Goal: Book appointment/travel/reservation

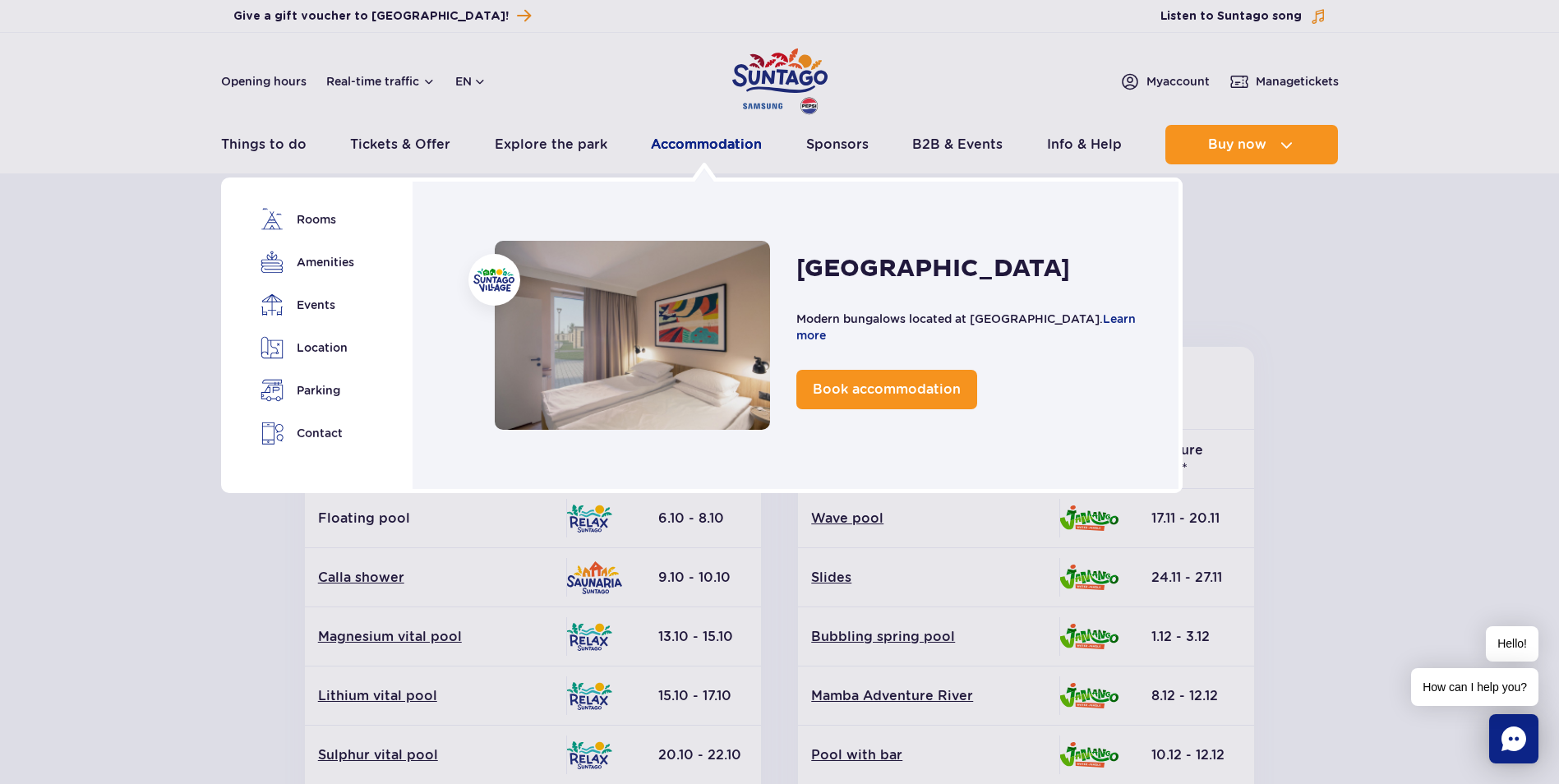
click at [688, 147] on link "Accommodation" at bounding box center [705, 145] width 111 height 39
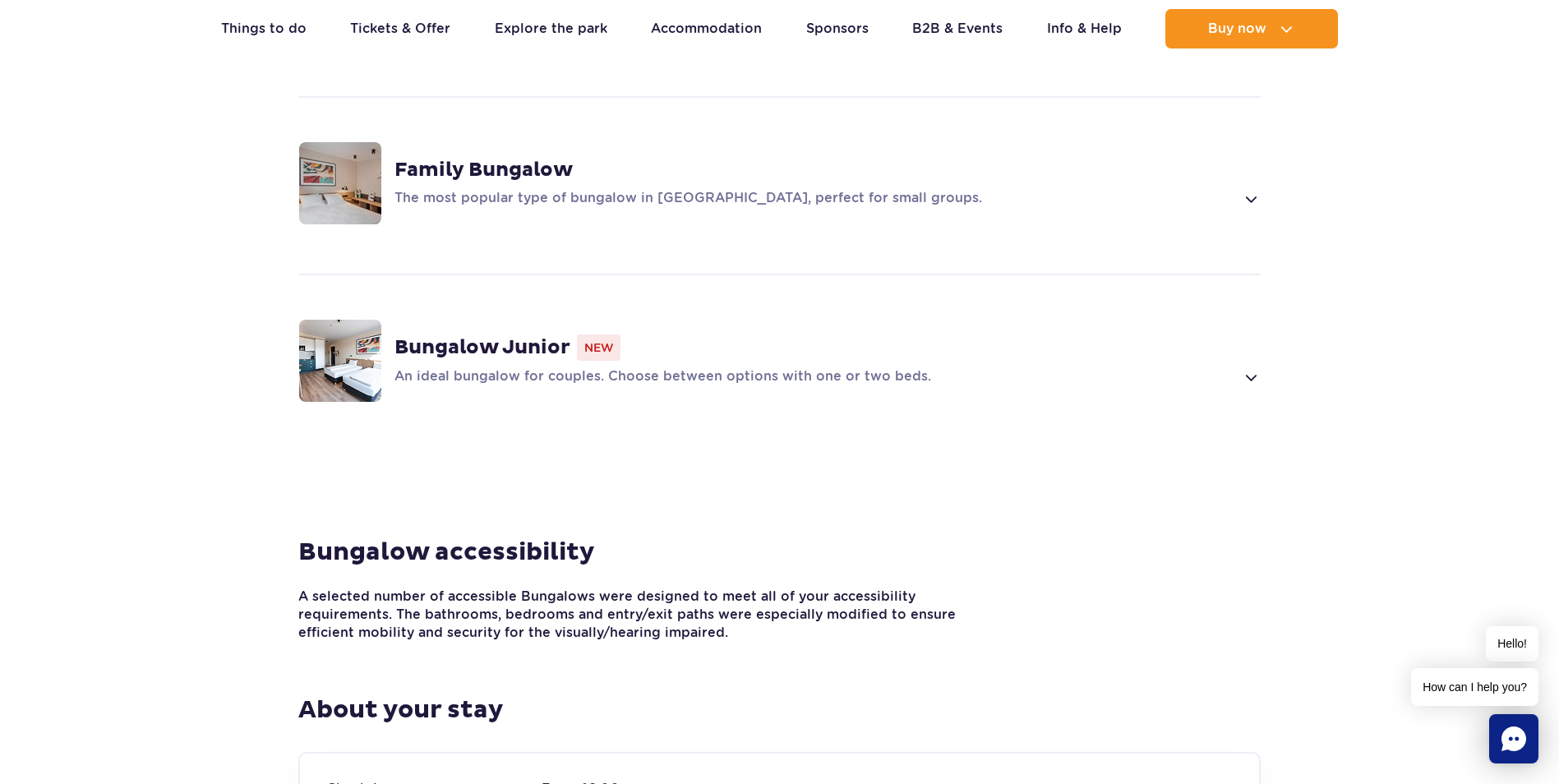
scroll to position [1479, 0]
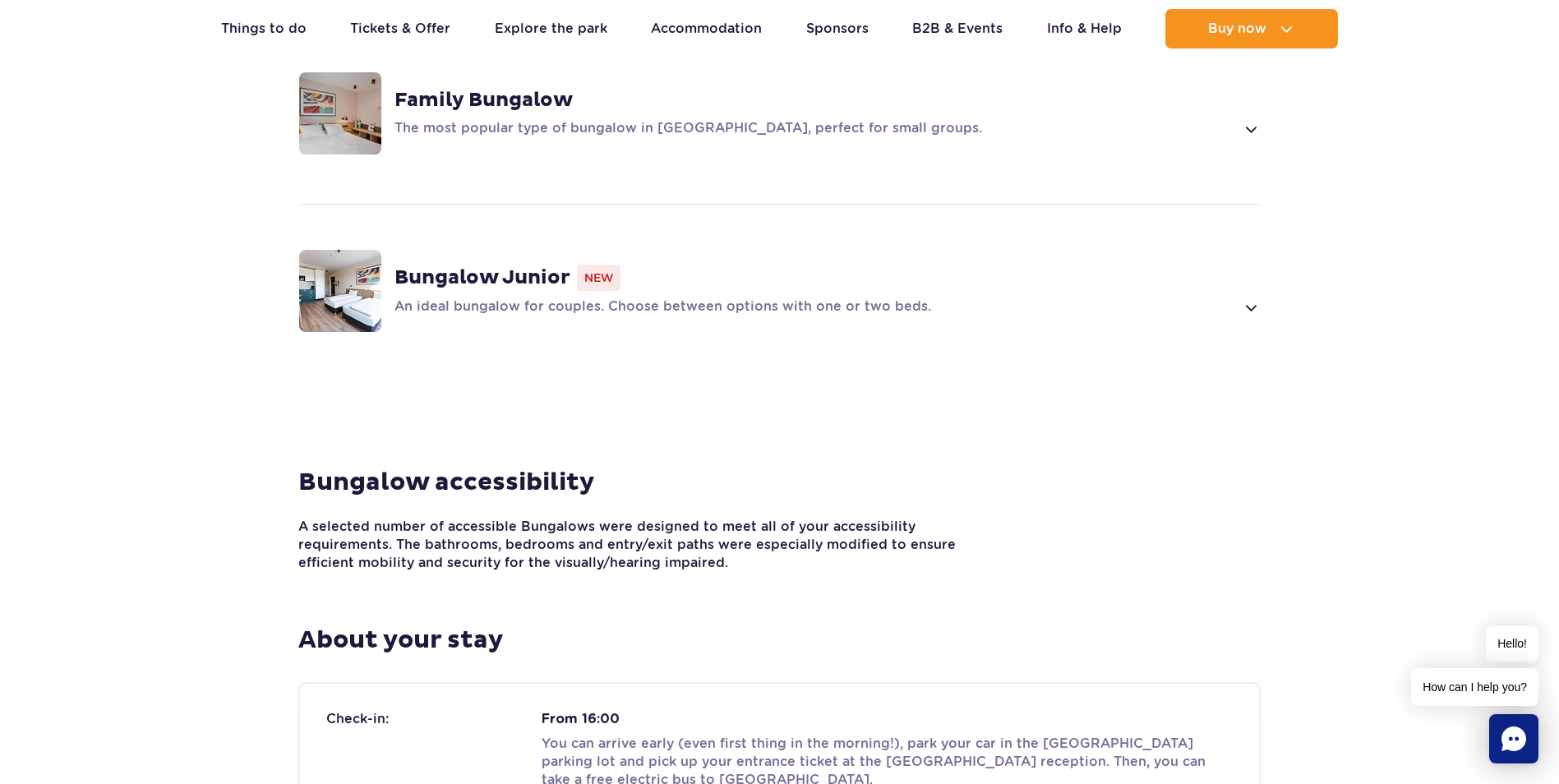
click at [465, 266] on strong "Bungalow Junior" at bounding box center [482, 278] width 176 height 25
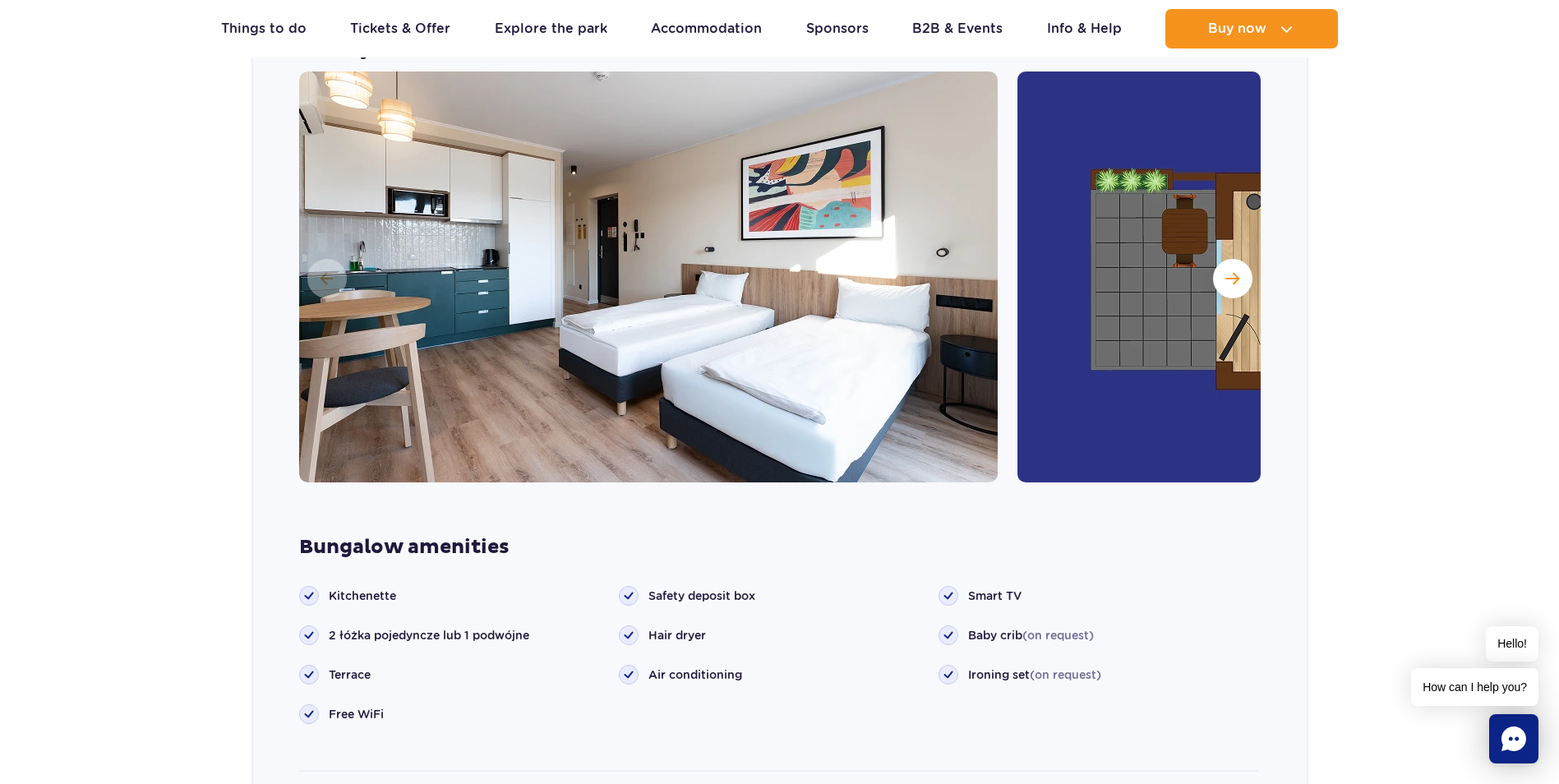
scroll to position [2074, 0]
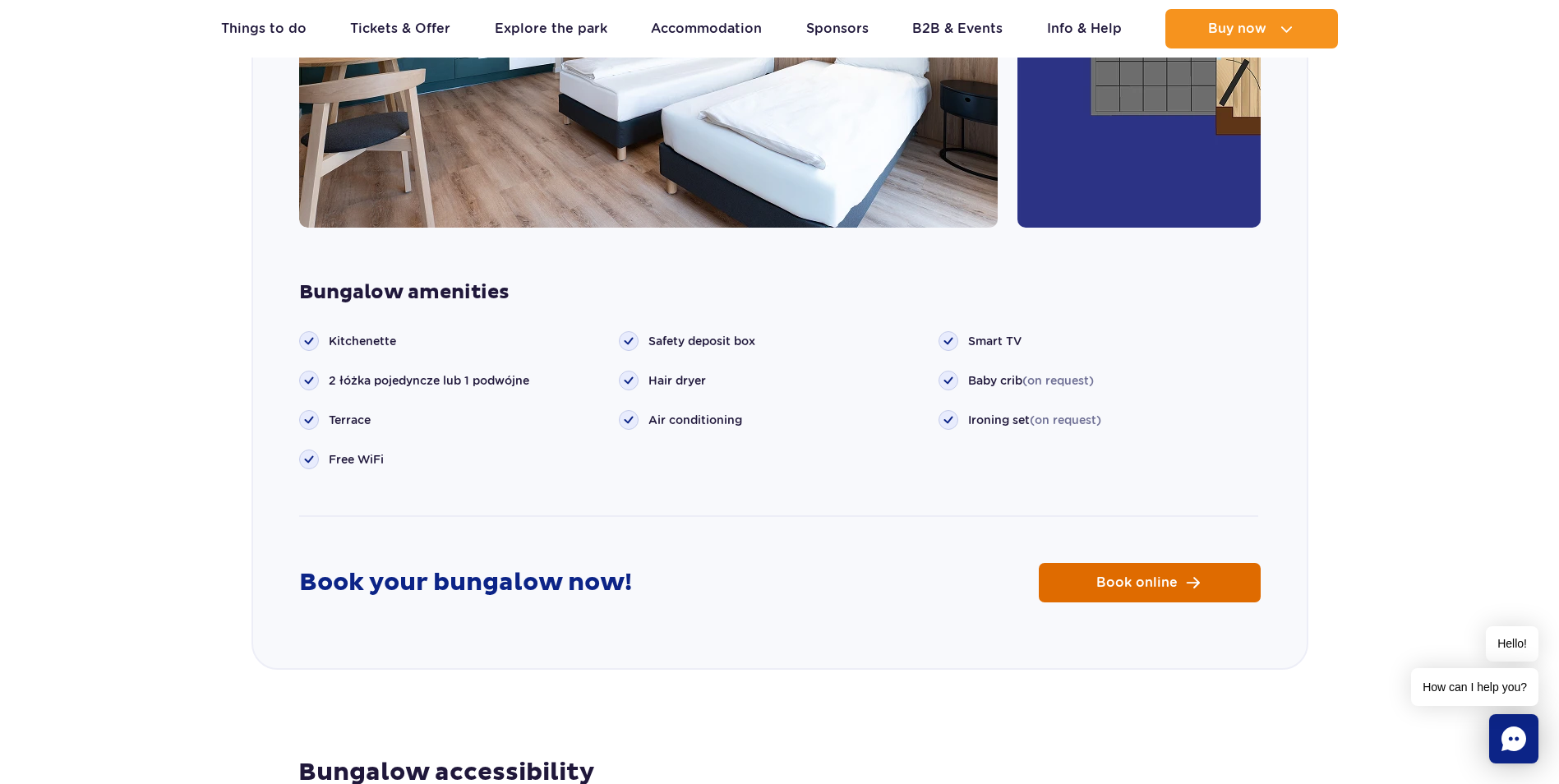
click at [1154, 576] on span "Book online" at bounding box center [1136, 582] width 81 height 13
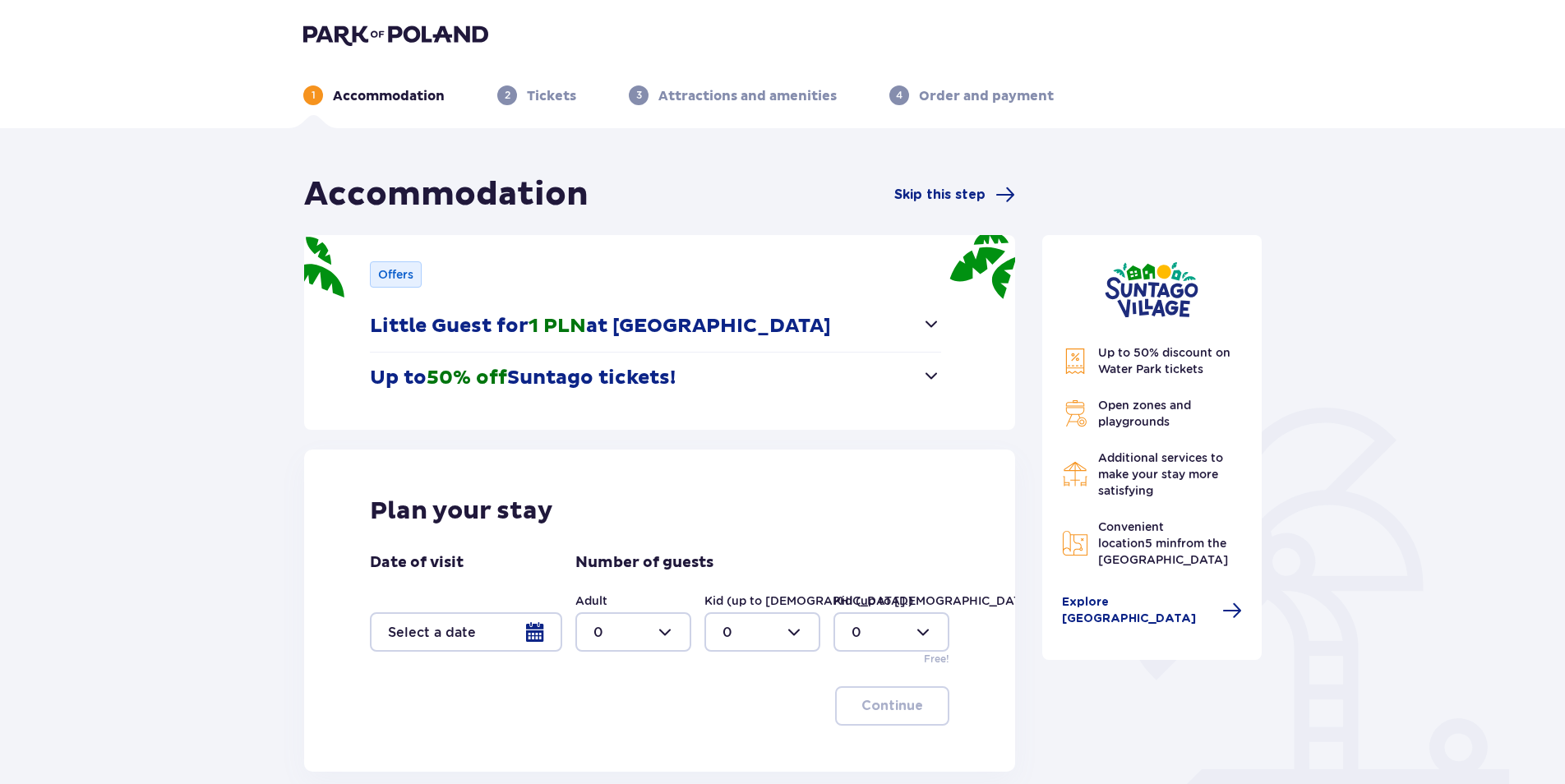
scroll to position [162, 0]
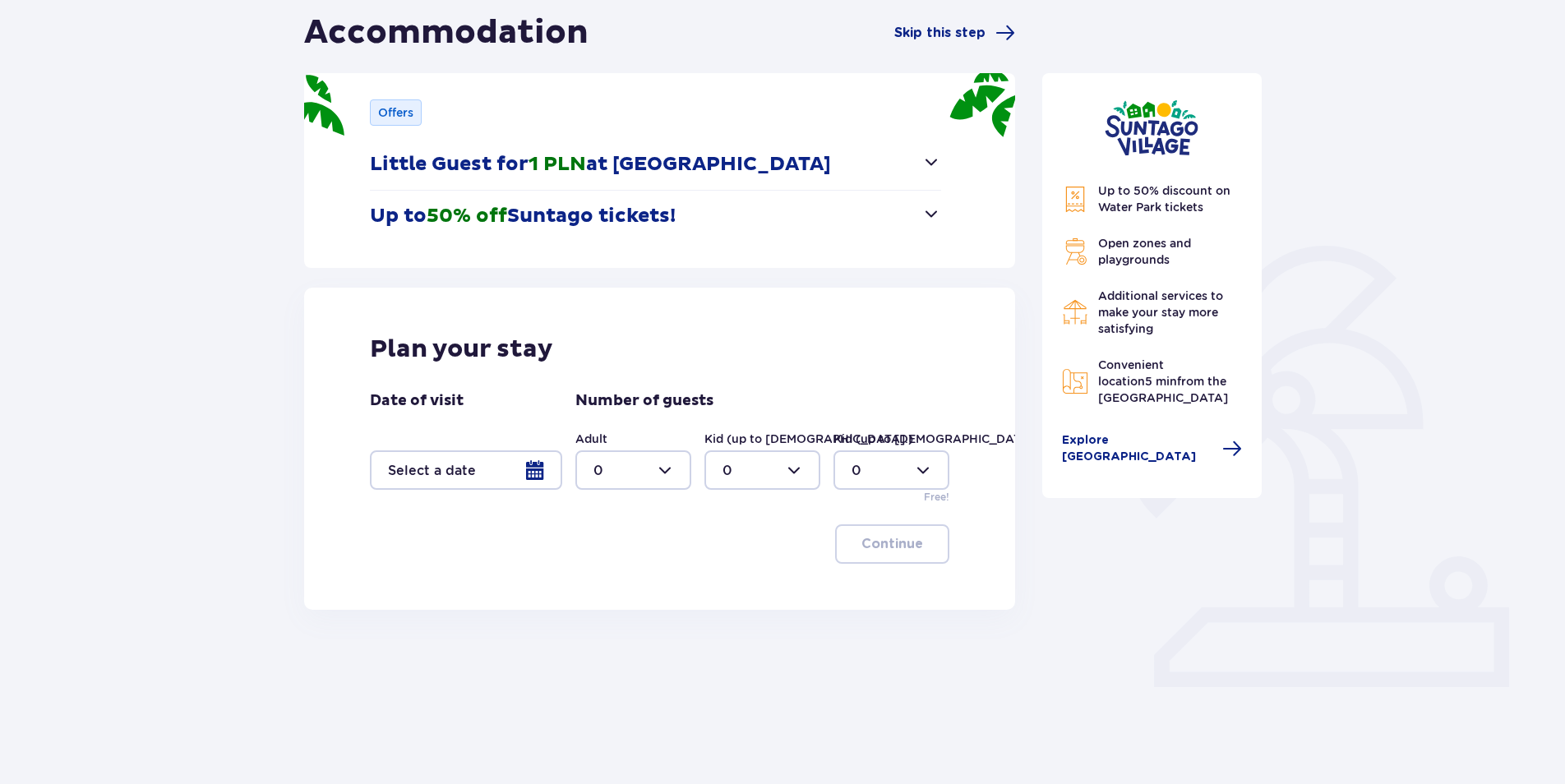
click at [471, 471] on div at bounding box center [465, 470] width 192 height 39
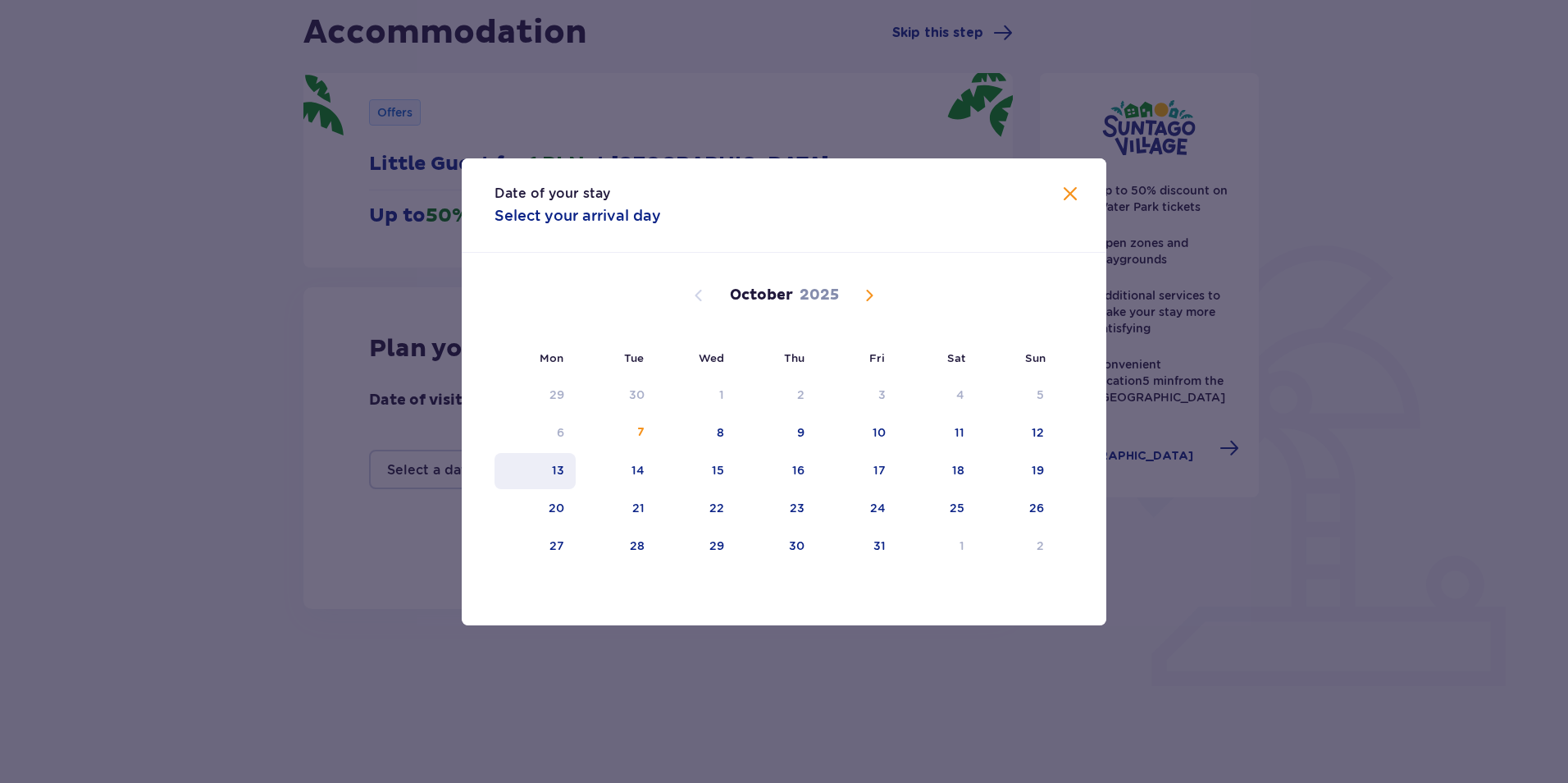
click at [549, 468] on div "13" at bounding box center [535, 471] width 81 height 36
click at [625, 468] on div "14" at bounding box center [616, 471] width 81 height 36
type input "13.10.25 - 14.10.25"
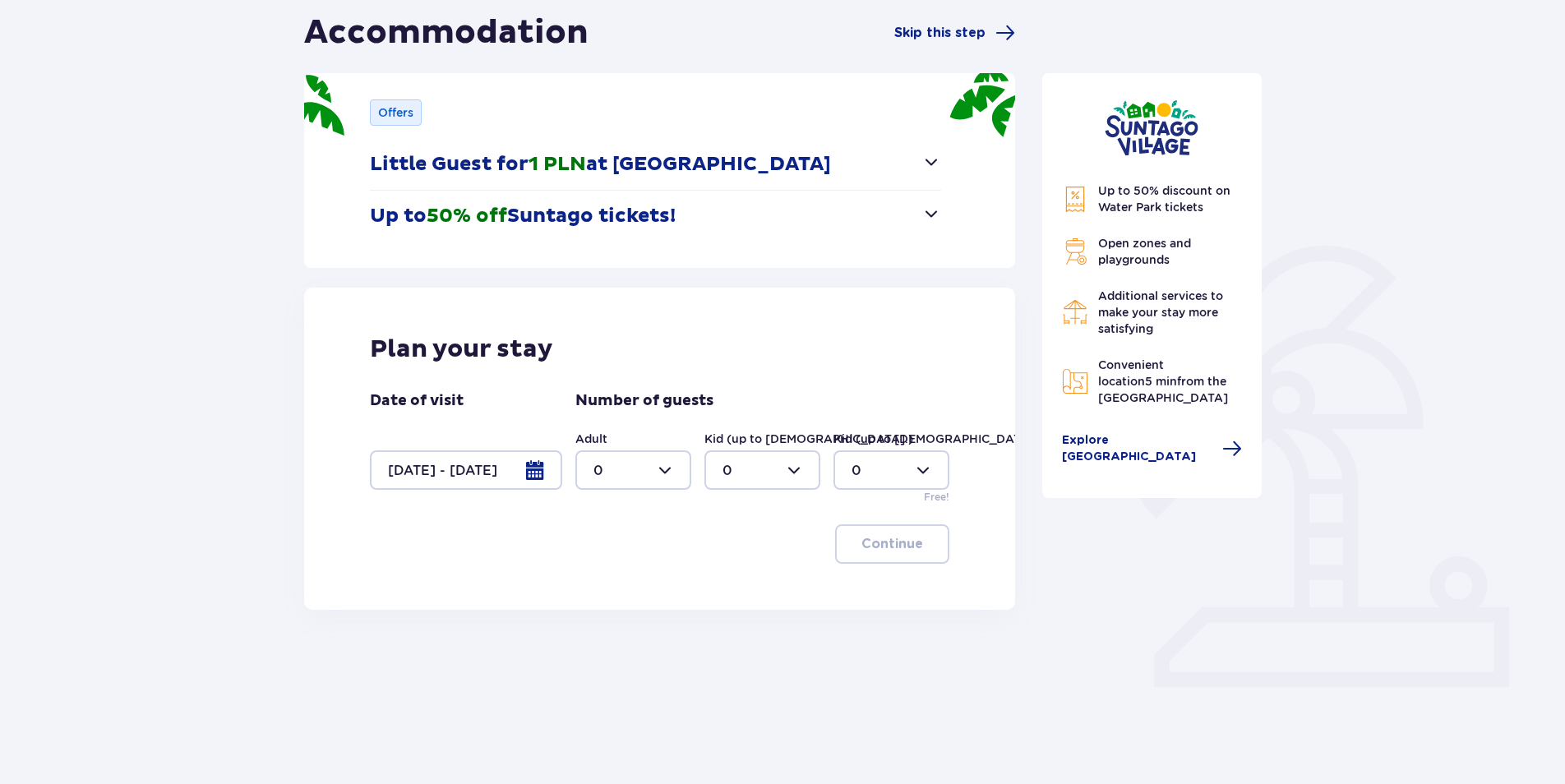
click at [629, 461] on div at bounding box center [633, 470] width 116 height 39
click at [624, 548] on div "1" at bounding box center [633, 554] width 80 height 18
type input "1"
click at [757, 470] on div at bounding box center [762, 470] width 116 height 39
click at [747, 544] on span "1" at bounding box center [762, 554] width 112 height 34
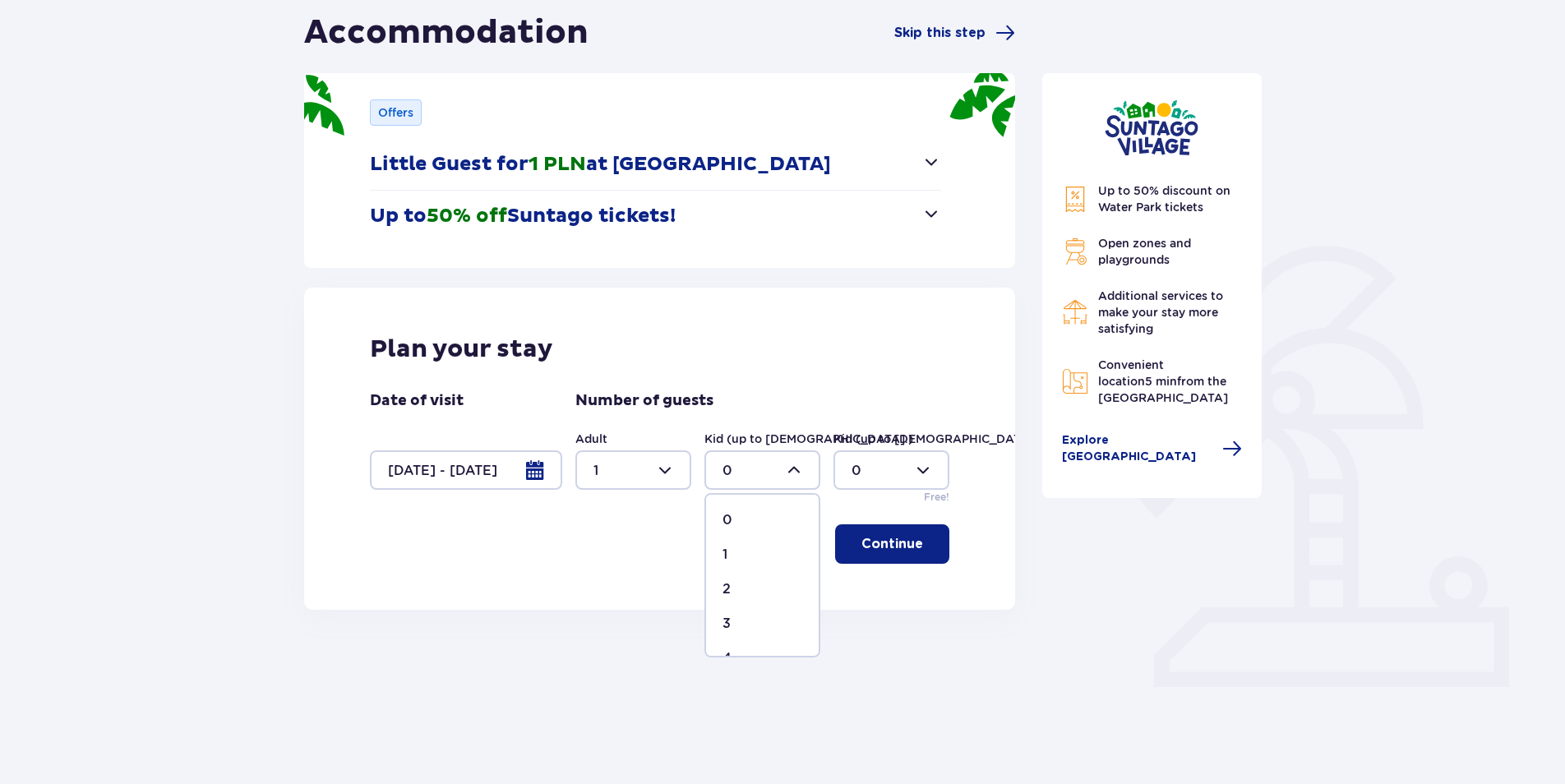
type input "1"
click at [879, 542] on p "Continue" at bounding box center [892, 543] width 62 height 18
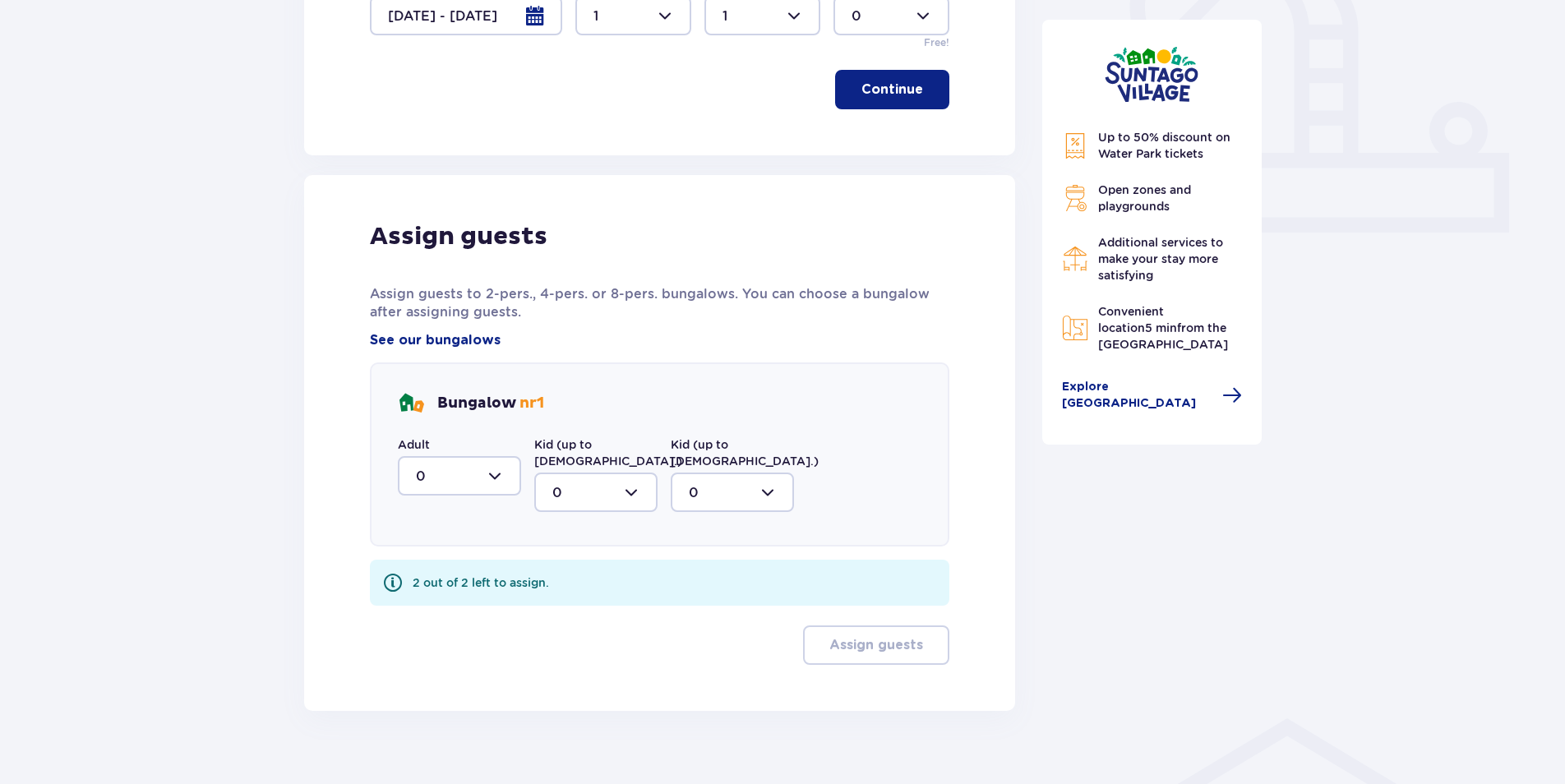
scroll to position [625, 0]
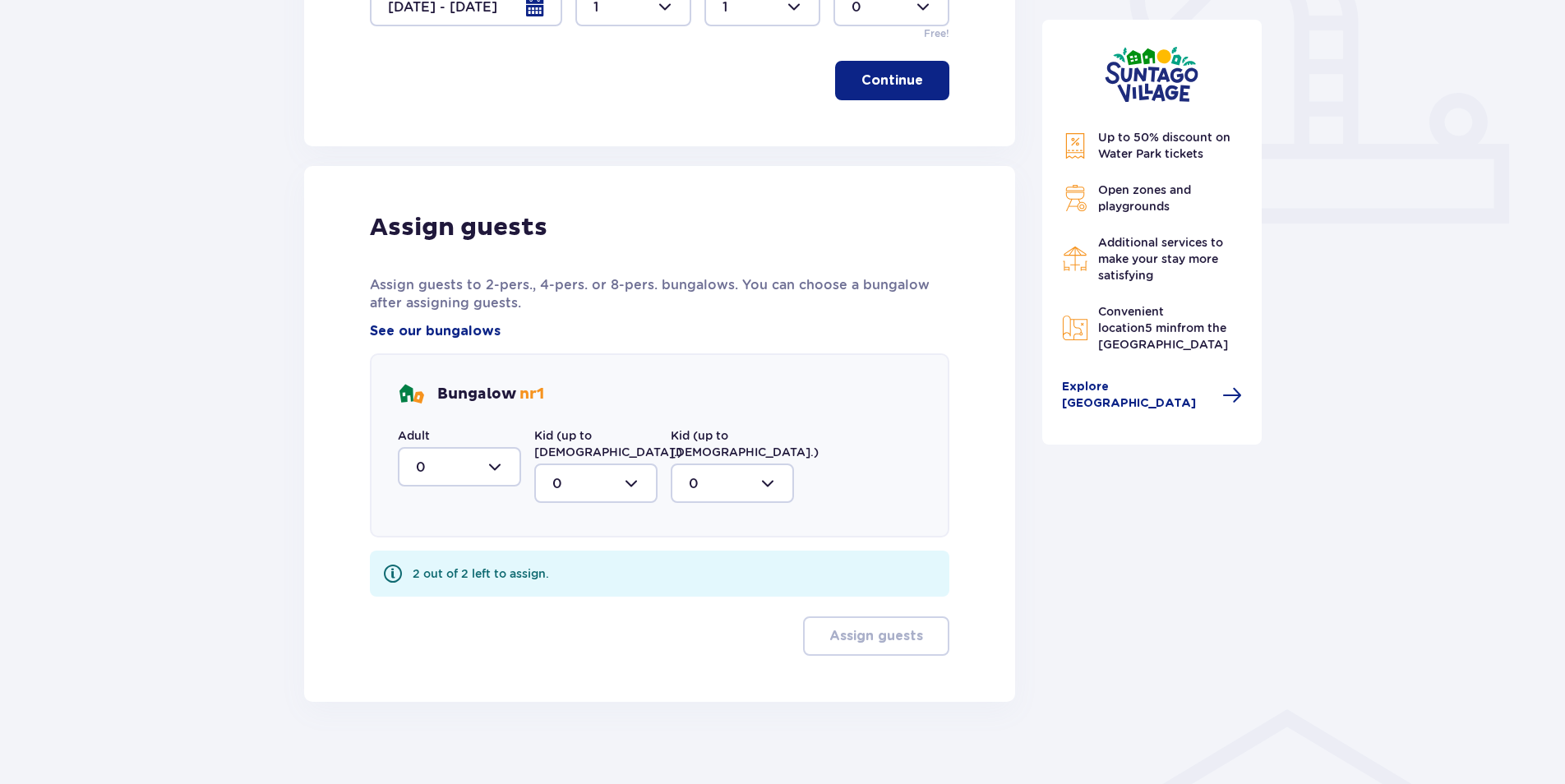
click at [465, 461] on div at bounding box center [459, 467] width 123 height 39
click at [448, 546] on div "1" at bounding box center [459, 551] width 87 height 18
type input "1"
click at [579, 469] on div at bounding box center [596, 483] width 123 height 39
click at [599, 559] on div "1" at bounding box center [596, 567] width 87 height 18
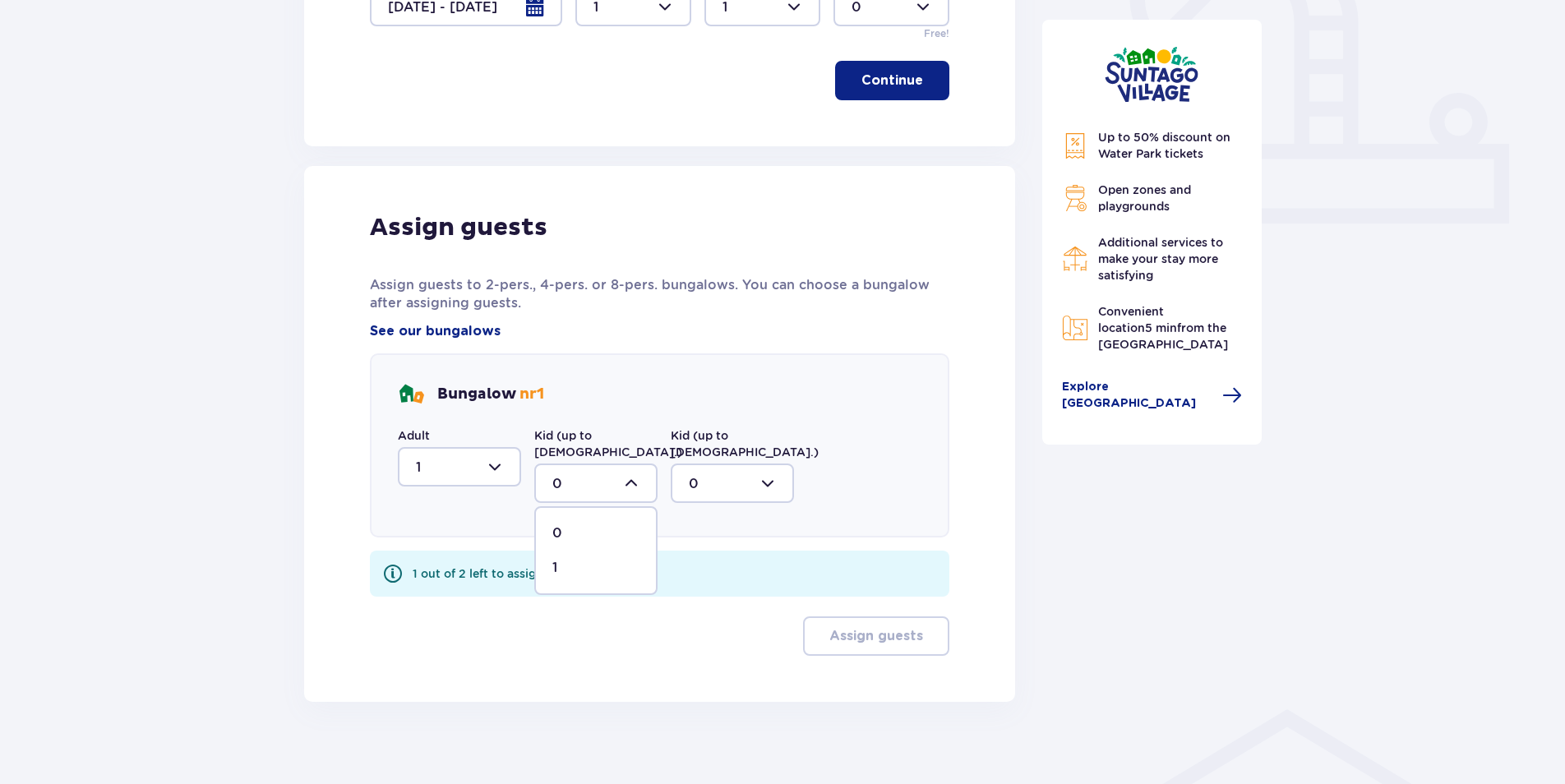
type input "1"
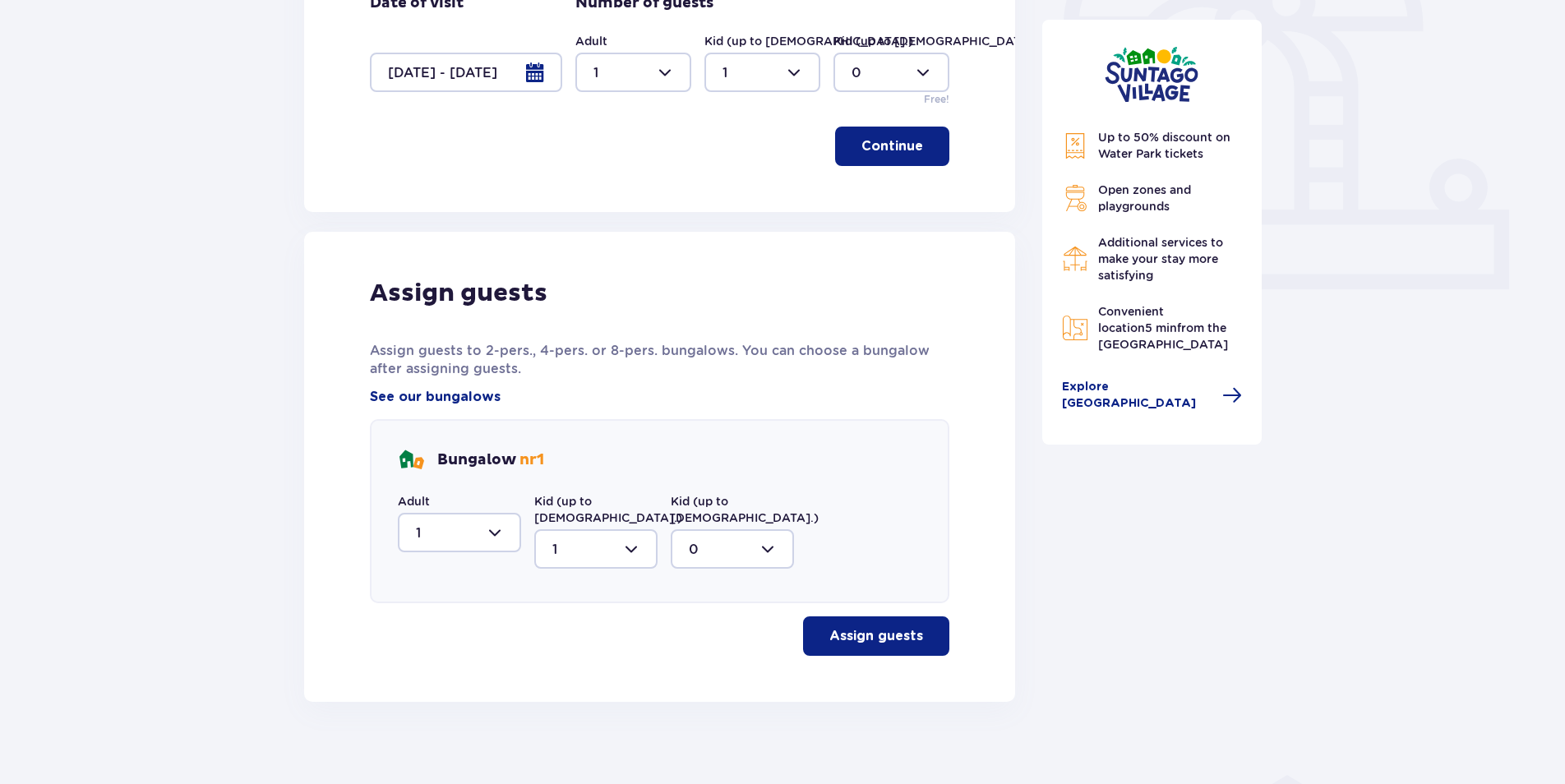
click at [897, 627] on p "Assign guests" at bounding box center [875, 636] width 93 height 18
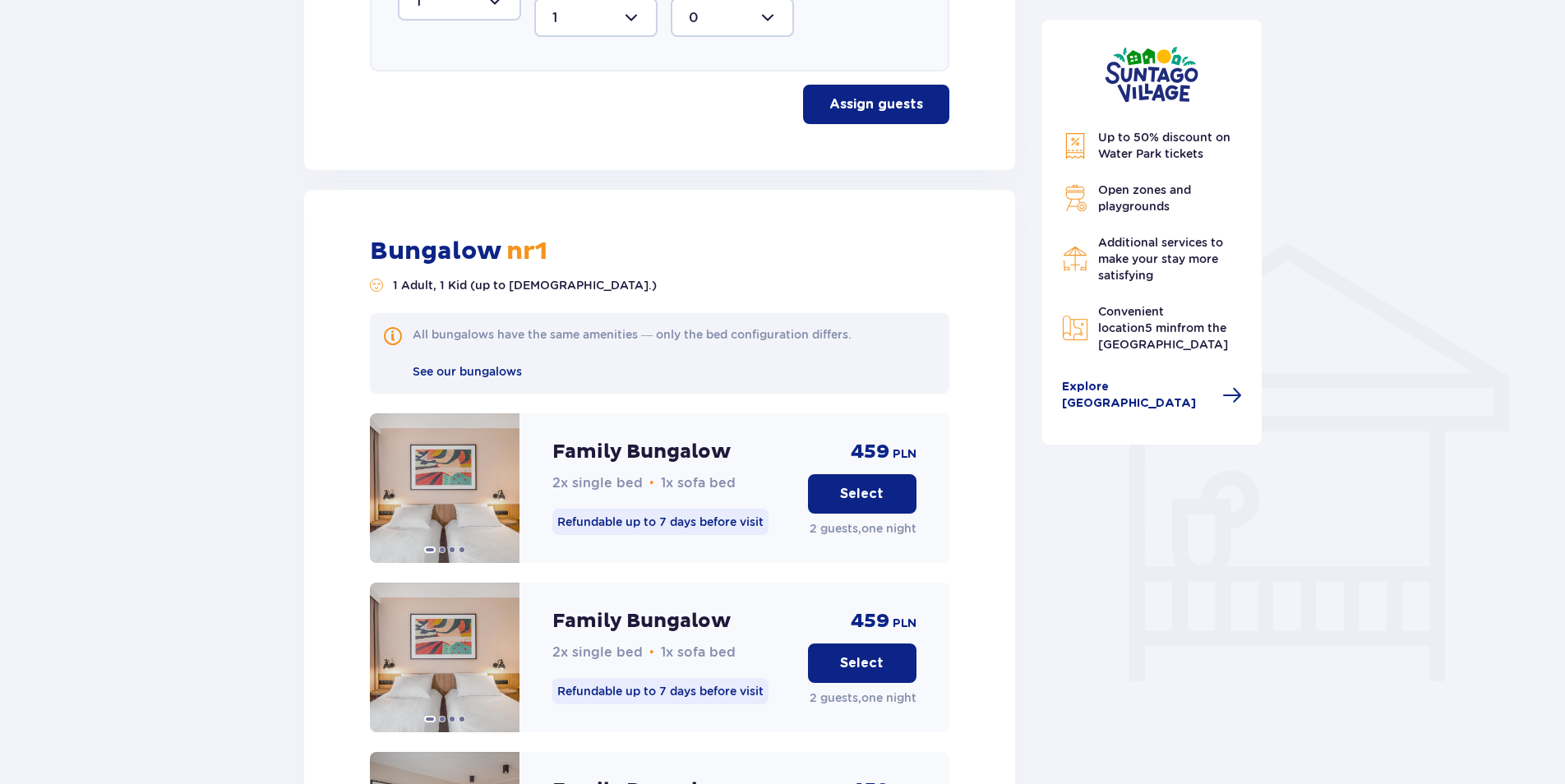
scroll to position [1056, 0]
